Goal: Check status: Verify the current state of an ongoing process or item

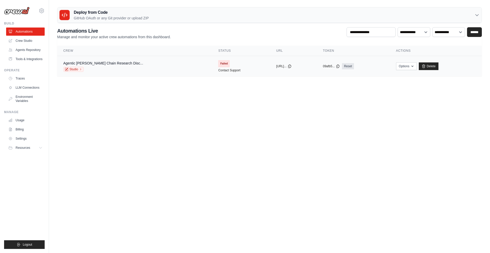
click at [218, 63] on span "Failed" at bounding box center [223, 63] width 11 height 7
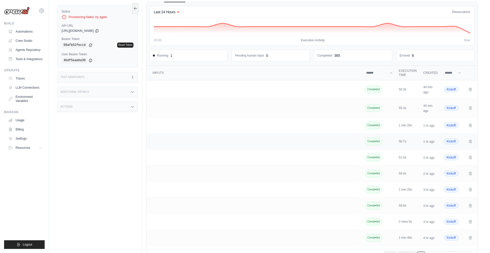
scroll to position [47, 0]
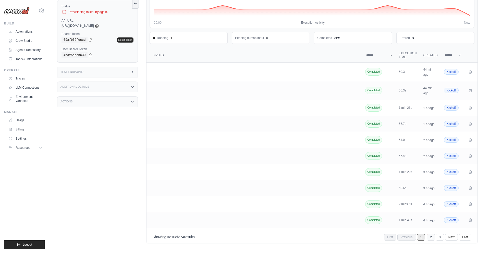
click at [433, 238] on link "2" at bounding box center [431, 237] width 8 height 7
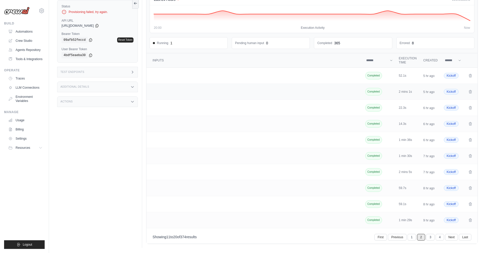
scroll to position [42, 0]
click at [412, 239] on link "1" at bounding box center [412, 237] width 8 height 7
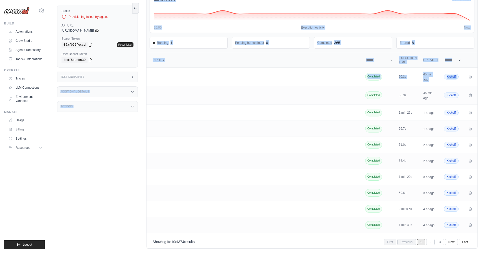
drag, startPoint x: 278, startPoint y: 88, endPoint x: 70, endPoint y: 82, distance: 207.4
click at [70, 82] on div "Status Provisioning failed, try again. API URL copied https://agentic-ai-supply…" at bounding box center [269, 114] width 425 height 278
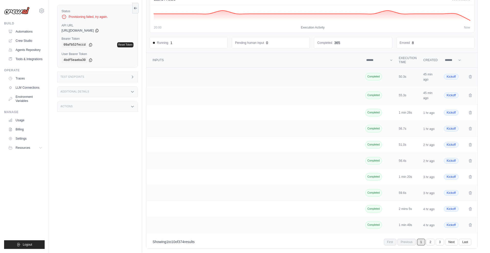
click at [194, 78] on td "Crew executions table" at bounding box center [255, 77] width 217 height 19
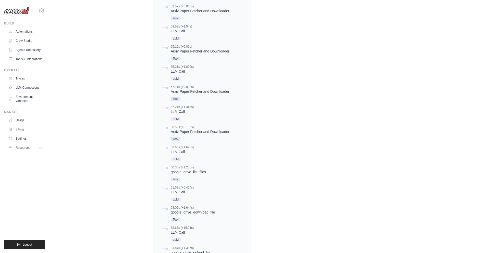
scroll to position [212, 0]
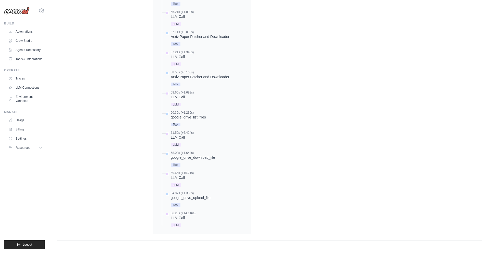
click at [217, 75] on div "Arxiv Paper Fetcher and Downloader" at bounding box center [200, 77] width 59 height 5
click at [198, 77] on div "Arxiv Paper Fetcher and Downloader" at bounding box center [200, 77] width 59 height 5
click at [176, 84] on span "Tool" at bounding box center [176, 85] width 10 height 4
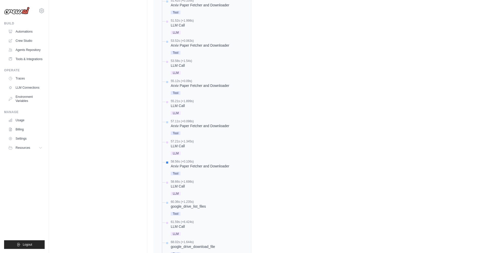
scroll to position [0, 0]
